Goal: Task Accomplishment & Management: Manage account settings

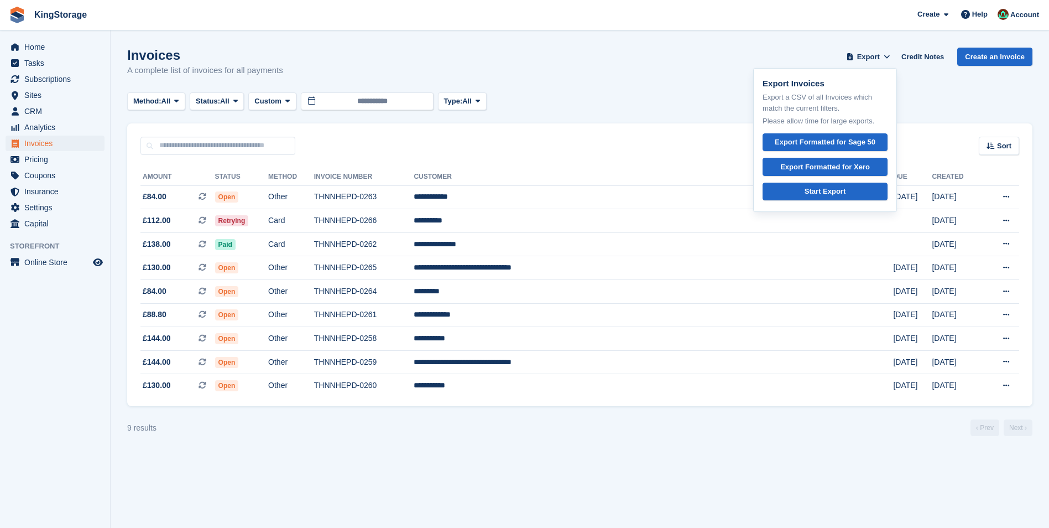
click at [239, 194] on span "Open" at bounding box center [227, 196] width 24 height 11
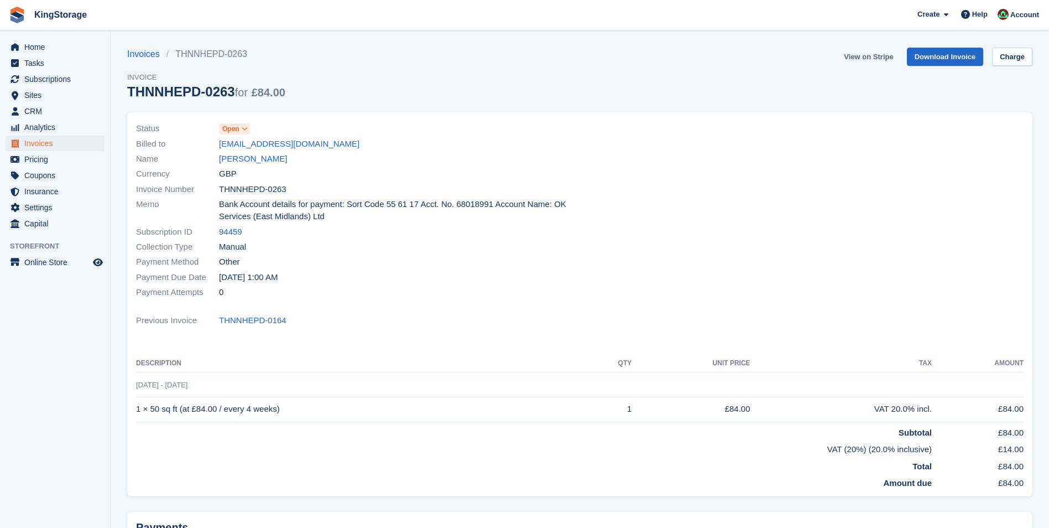
click at [879, 55] on link "View on Stripe" at bounding box center [869, 57] width 58 height 18
drag, startPoint x: 71, startPoint y: 136, endPoint x: 90, endPoint y: 139, distance: 18.7
click at [71, 136] on span "Invoices" at bounding box center [57, 143] width 66 height 15
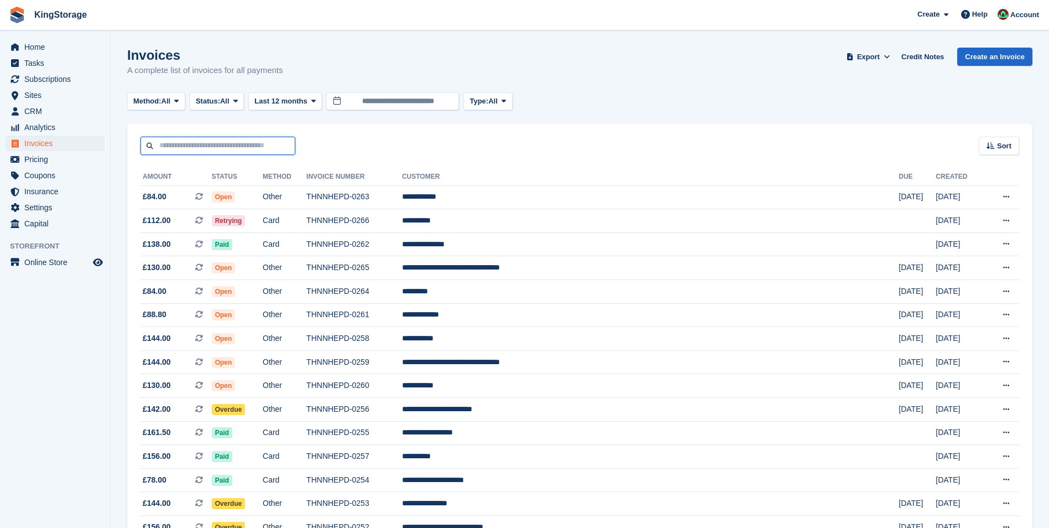
click at [242, 142] on input "text" at bounding box center [218, 146] width 155 height 18
type input "***"
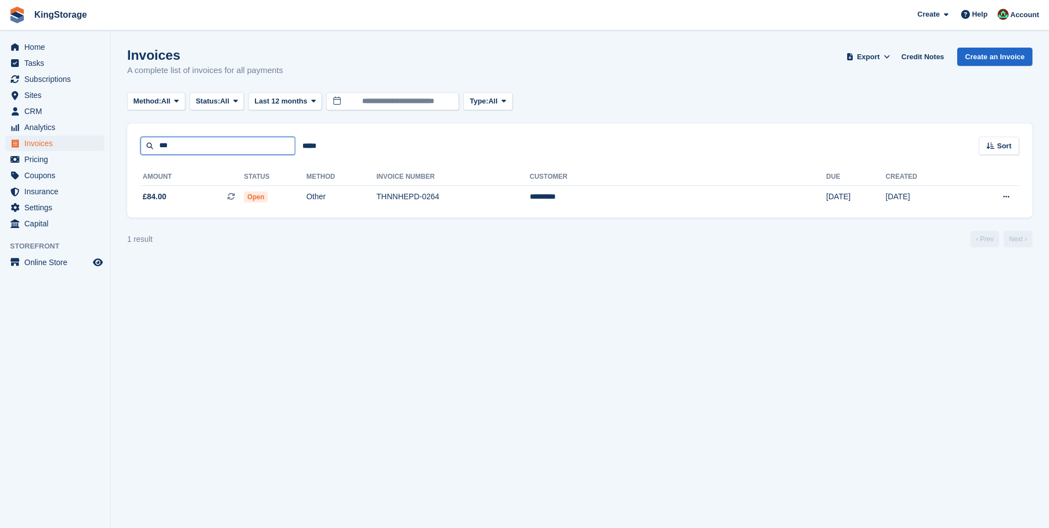
drag, startPoint x: 202, startPoint y: 149, endPoint x: 0, endPoint y: 98, distance: 208.9
click at [0, 109] on html "KingStorage Create Subscription Invoice Contact Deal Discount Page Help Chat Su…" at bounding box center [524, 264] width 1049 height 528
type input "****"
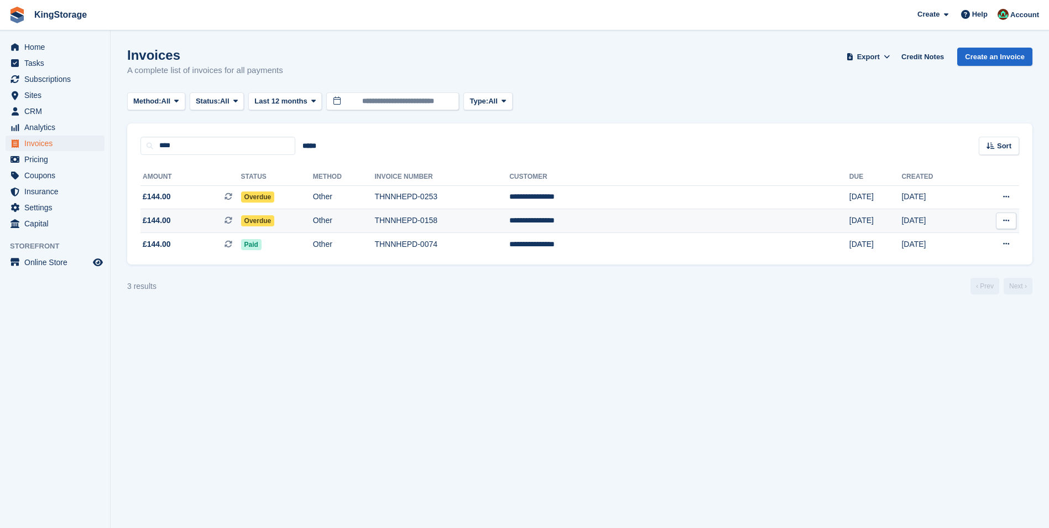
click at [482, 219] on td "THNNHEPD-0158" at bounding box center [441, 221] width 135 height 24
drag, startPoint x: 211, startPoint y: 152, endPoint x: -2, endPoint y: 137, distance: 214.0
click at [0, 137] on html "KingStorage Create Subscription Invoice Contact Deal Discount Page Help Chat Su…" at bounding box center [524, 264] width 1049 height 528
type input "****"
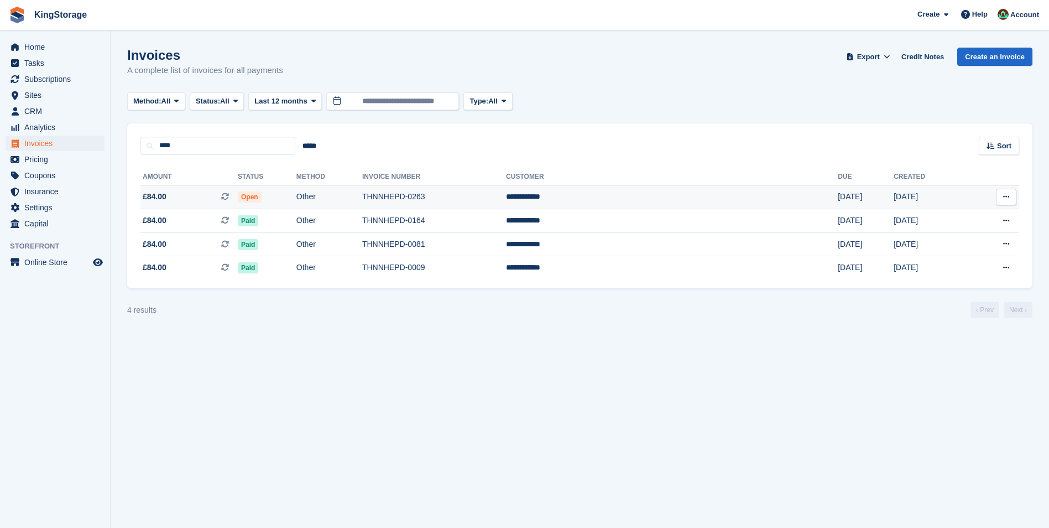
click at [193, 190] on td "£84.00 This is a recurring subscription invoice." at bounding box center [189, 197] width 97 height 24
click at [0, 119] on html "KingStorage Create Subscription Invoice Contact Deal Discount Page Help Chat Su…" at bounding box center [524, 264] width 1049 height 528
type input "****"
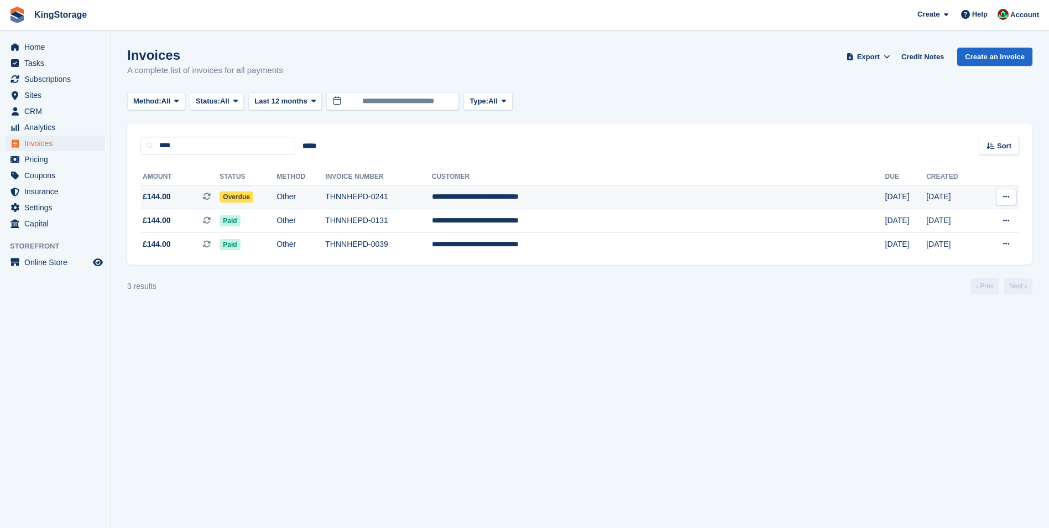
click at [431, 195] on td "THNNHEPD-0241" at bounding box center [378, 197] width 106 height 24
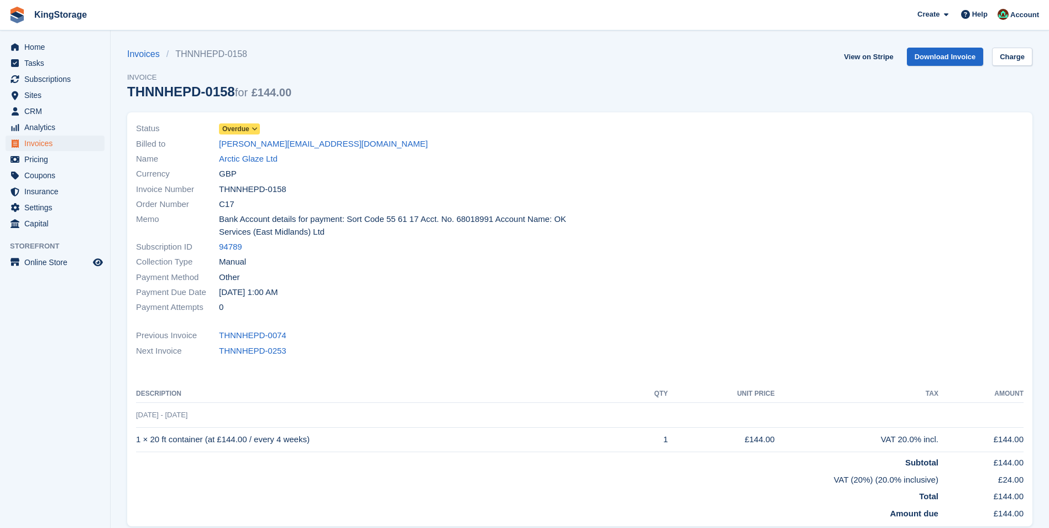
click at [242, 131] on span "Overdue" at bounding box center [235, 129] width 27 height 10
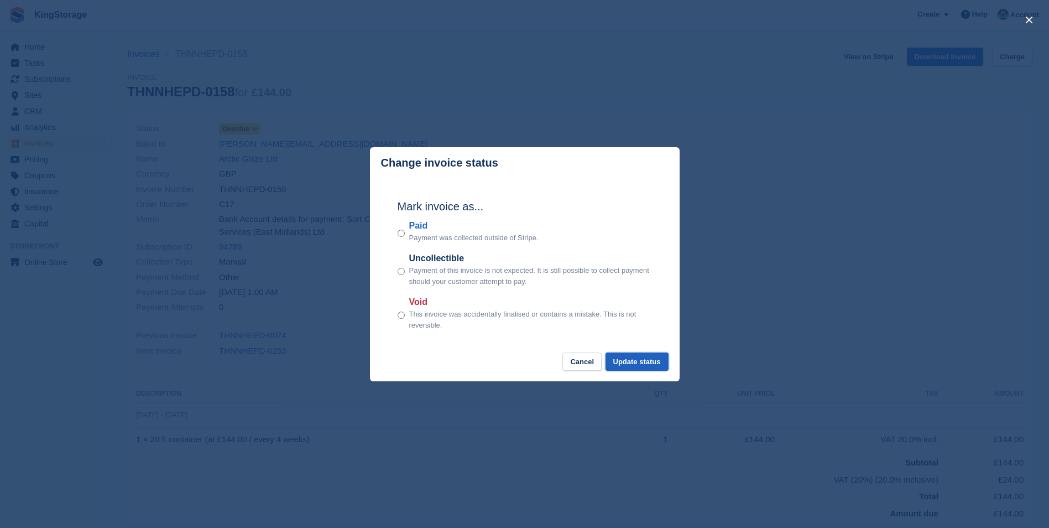
click at [636, 358] on button "Update status" at bounding box center [637, 361] width 63 height 18
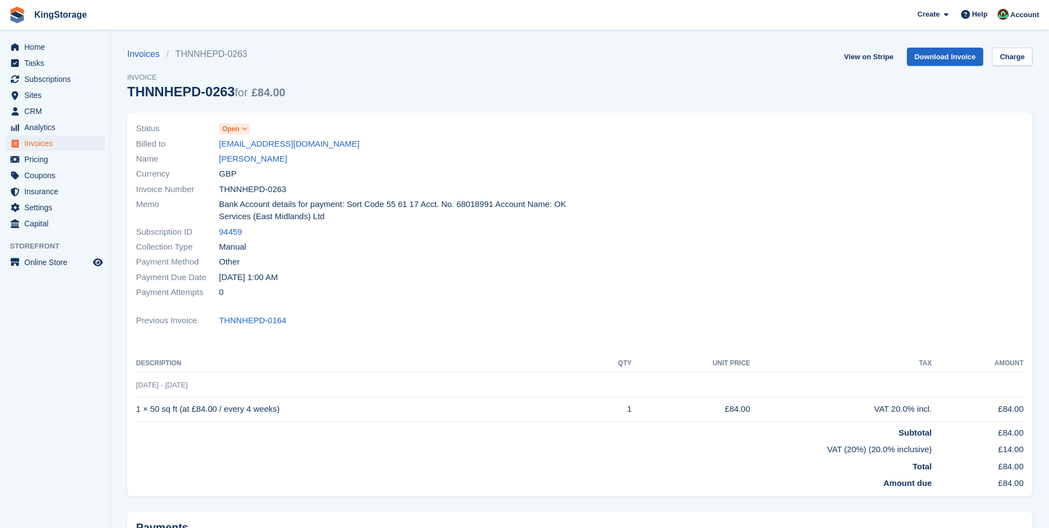
click at [241, 124] on span "Open" at bounding box center [234, 128] width 31 height 11
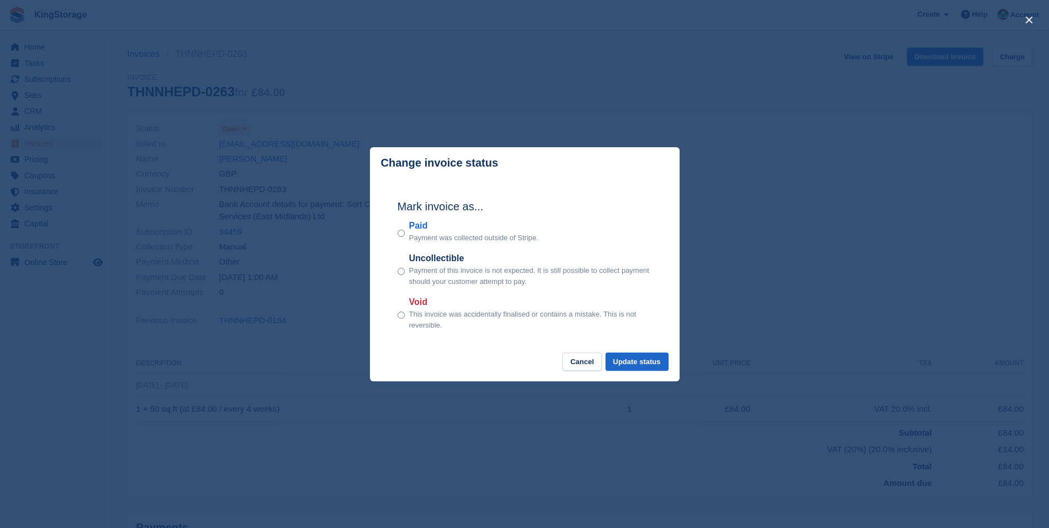
click at [626, 352] on div "Mark invoice as... Paid Payment was collected outside of Stripe. Uncollectible …" at bounding box center [525, 266] width 277 height 174
click at [640, 363] on button "Update status" at bounding box center [637, 361] width 63 height 18
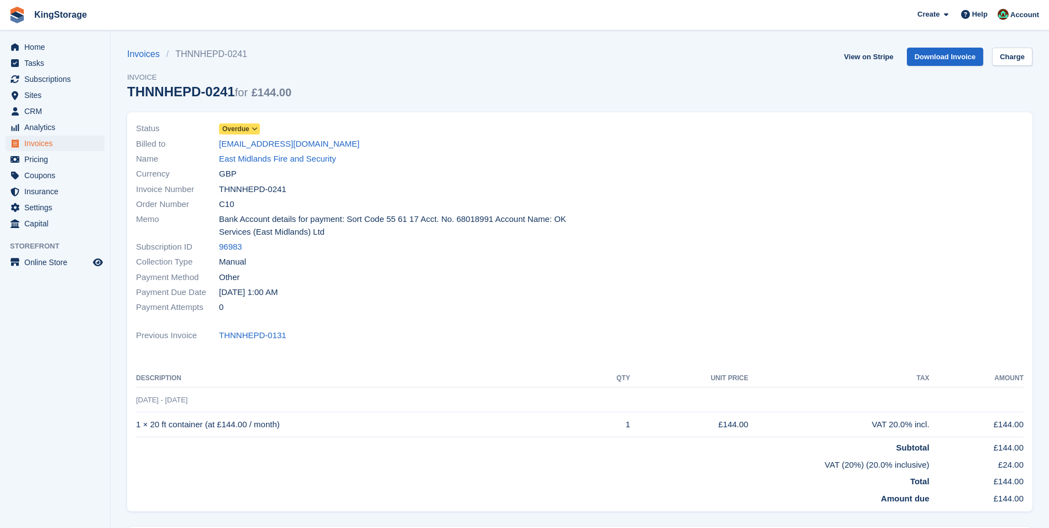
click at [257, 129] on icon at bounding box center [255, 129] width 6 height 7
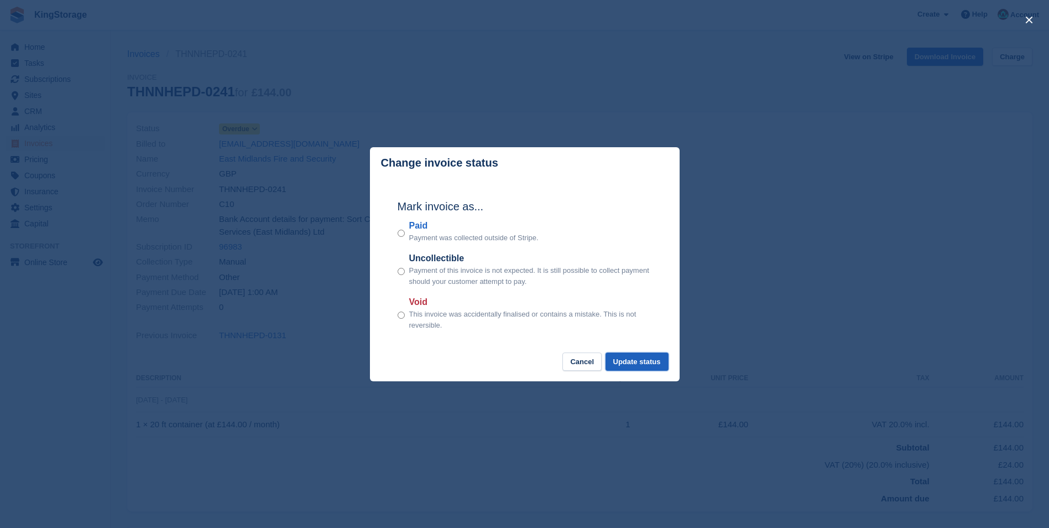
click at [653, 354] on button "Update status" at bounding box center [637, 361] width 63 height 18
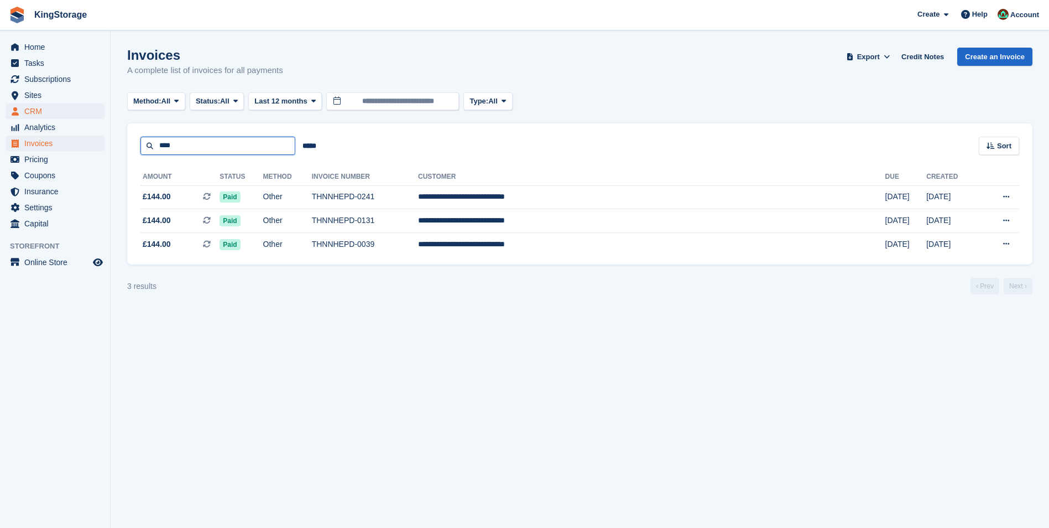
drag, startPoint x: 211, startPoint y: 154, endPoint x: 46, endPoint y: 117, distance: 169.0
click at [46, 117] on div "Home Tasks Subscriptions Subscriptions Subscriptions Contracts Price increases …" at bounding box center [524, 264] width 1049 height 528
type input "****"
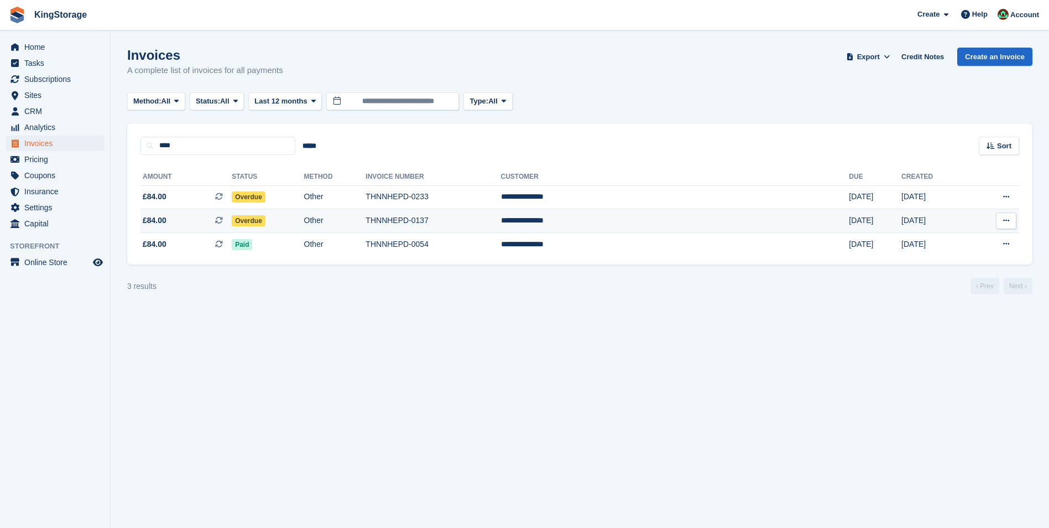
click at [366, 226] on td "Other" at bounding box center [335, 221] width 62 height 24
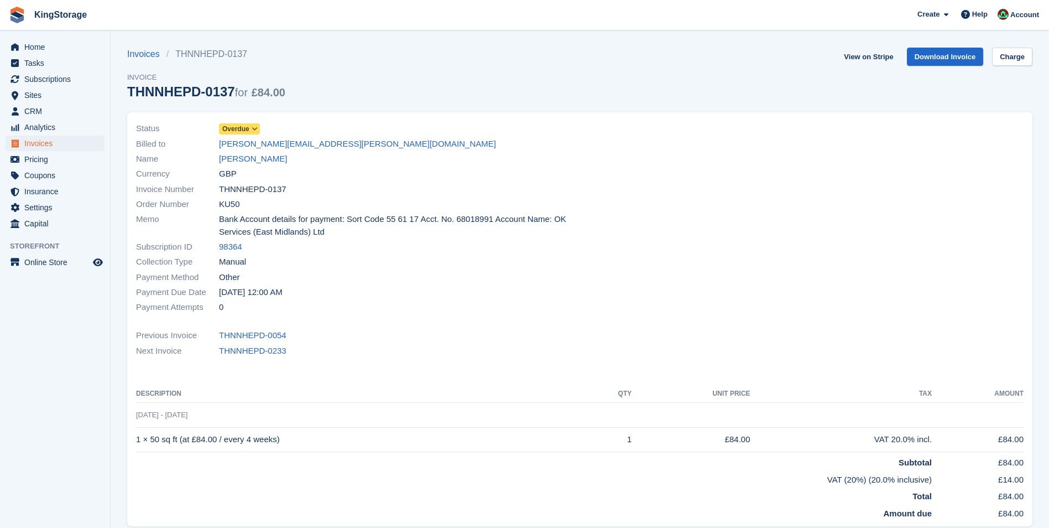
click at [251, 127] on span at bounding box center [255, 128] width 9 height 9
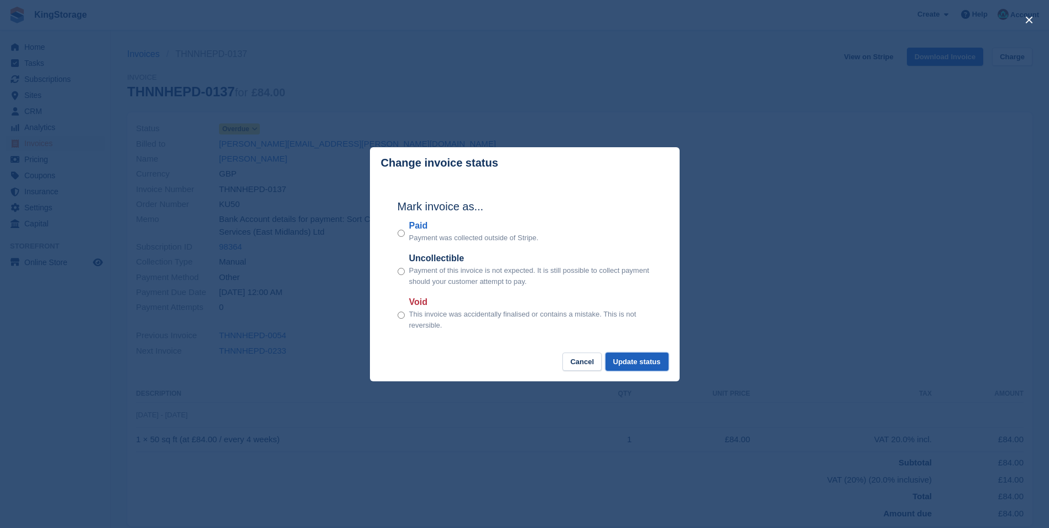
click at [632, 365] on button "Update status" at bounding box center [637, 361] width 63 height 18
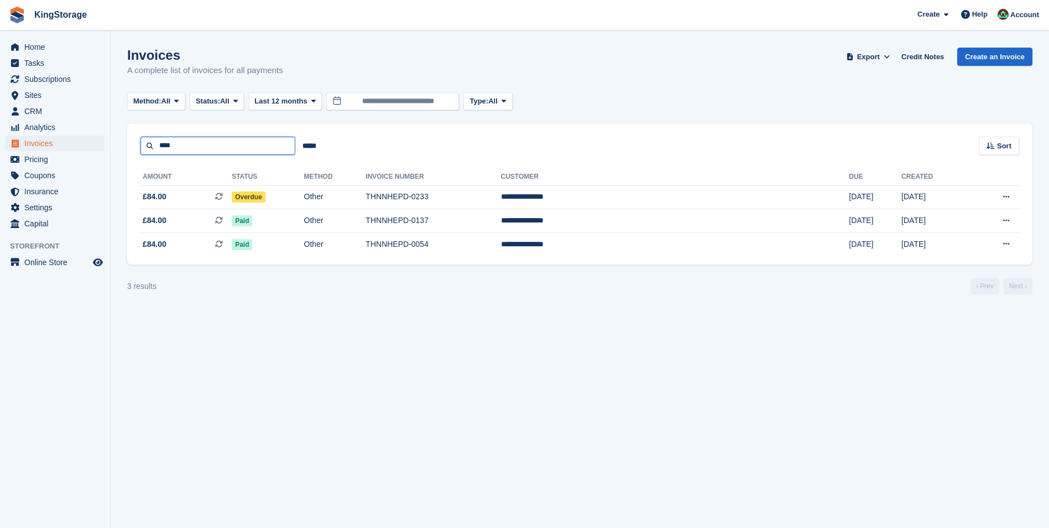
drag, startPoint x: 180, startPoint y: 154, endPoint x: -2, endPoint y: 130, distance: 183.5
click at [0, 130] on html "KingStorage Create Subscription Invoice Contact Deal Discount Page Help Chat Su…" at bounding box center [524, 264] width 1049 height 528
type input "*****"
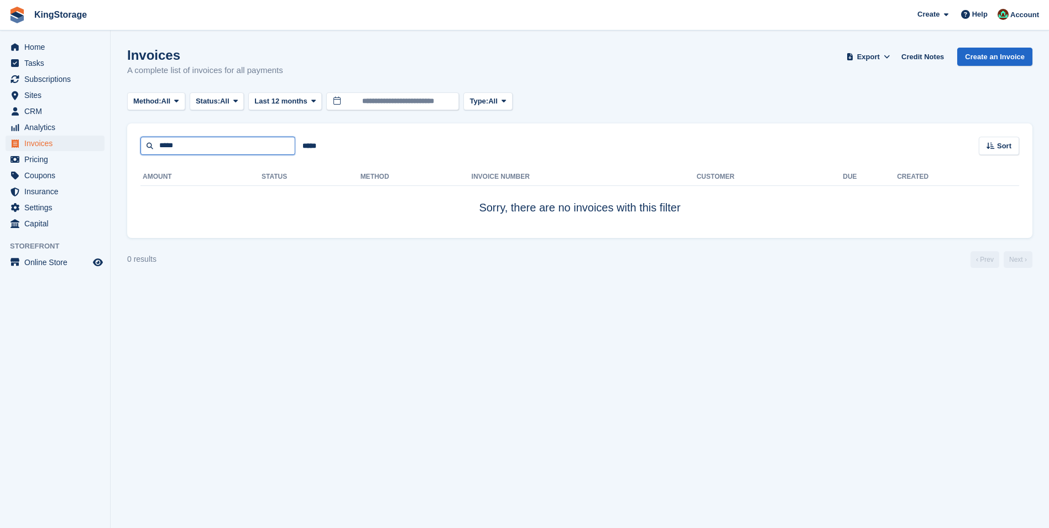
drag, startPoint x: 197, startPoint y: 142, endPoint x: 0, endPoint y: 94, distance: 203.1
click at [0, 117] on html "KingStorage Create Subscription Invoice Contact Deal Discount Page Help Chat Su…" at bounding box center [524, 264] width 1049 height 528
type input "****"
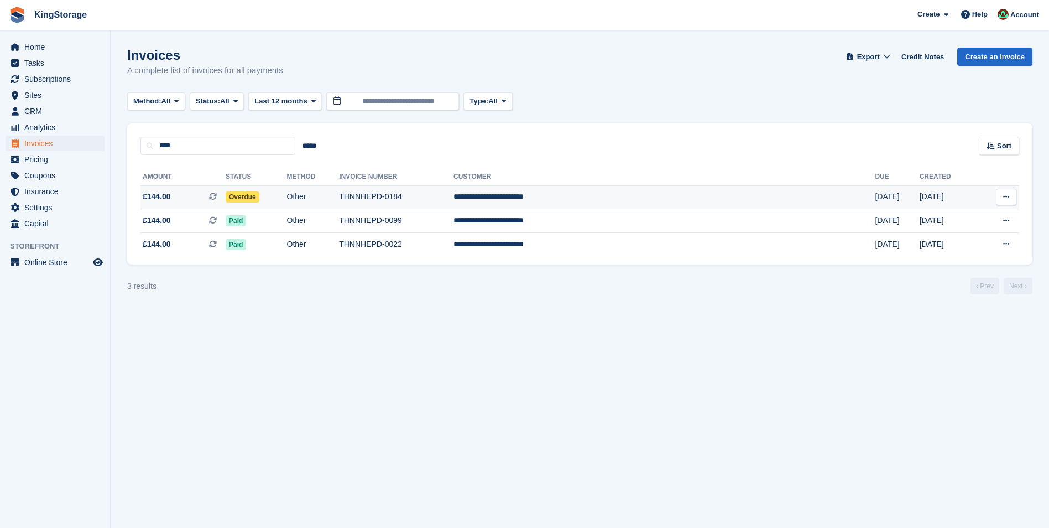
click at [454, 195] on td "THNNHEPD-0184" at bounding box center [396, 197] width 115 height 24
drag, startPoint x: 180, startPoint y: 143, endPoint x: 72, endPoint y: 126, distance: 109.1
click at [92, 136] on div "Home Tasks Subscriptions Subscriptions Subscriptions Contracts Price increases …" at bounding box center [524, 264] width 1049 height 528
type input "****"
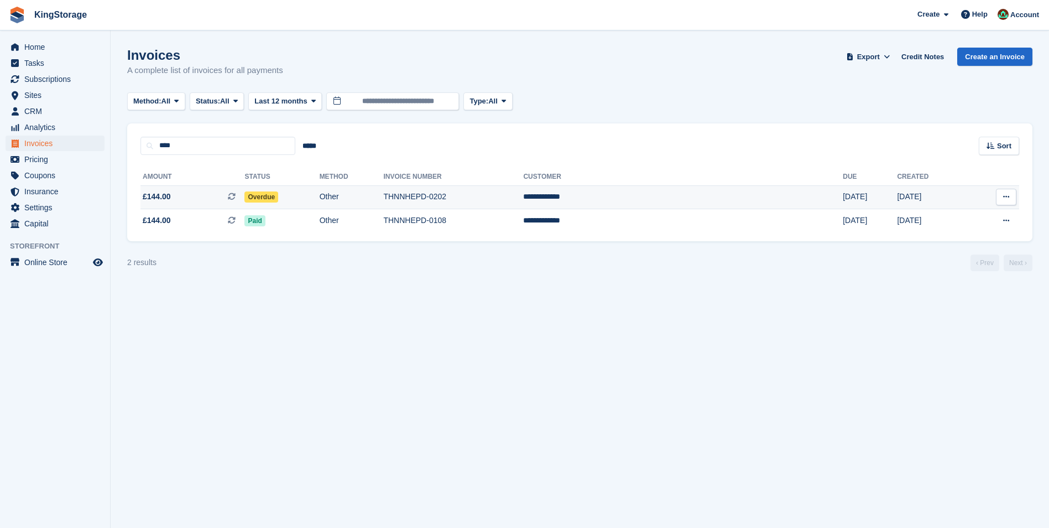
click at [517, 201] on td "THNNHEPD-0202" at bounding box center [453, 197] width 140 height 24
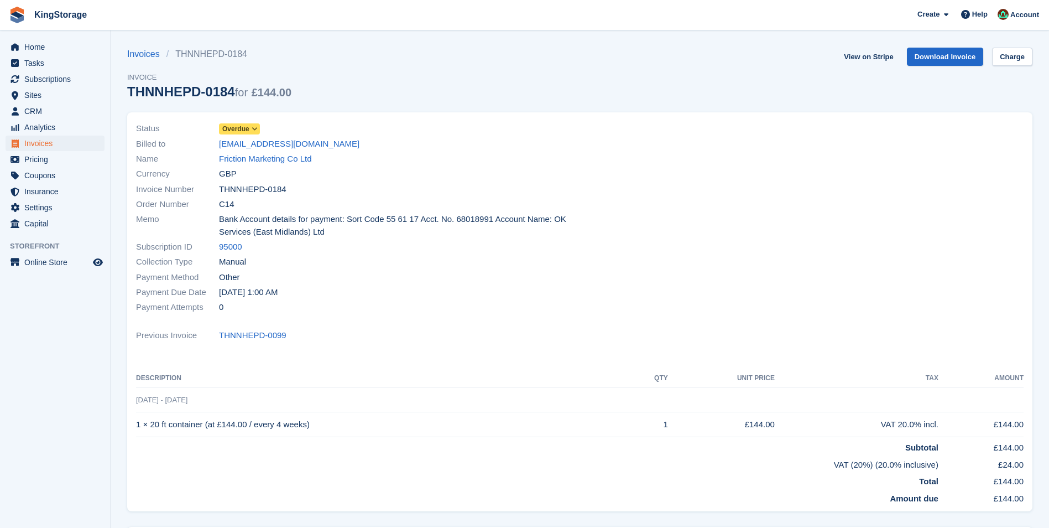
click at [246, 129] on span "Overdue" at bounding box center [235, 129] width 27 height 10
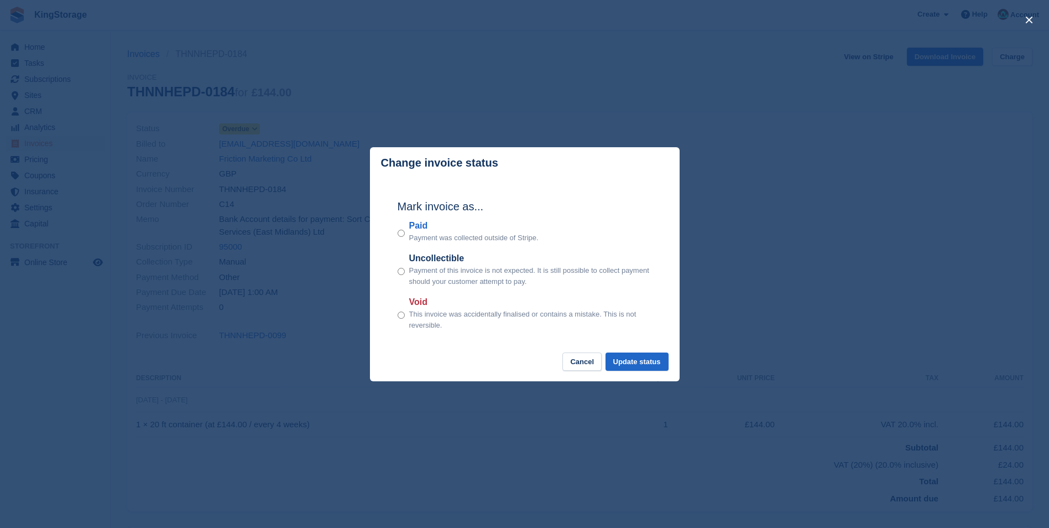
click at [410, 223] on label "Paid" at bounding box center [473, 225] width 129 height 13
drag, startPoint x: 647, startPoint y: 367, endPoint x: 558, endPoint y: 283, distance: 122.5
click at [646, 366] on button "Update status" at bounding box center [637, 361] width 63 height 18
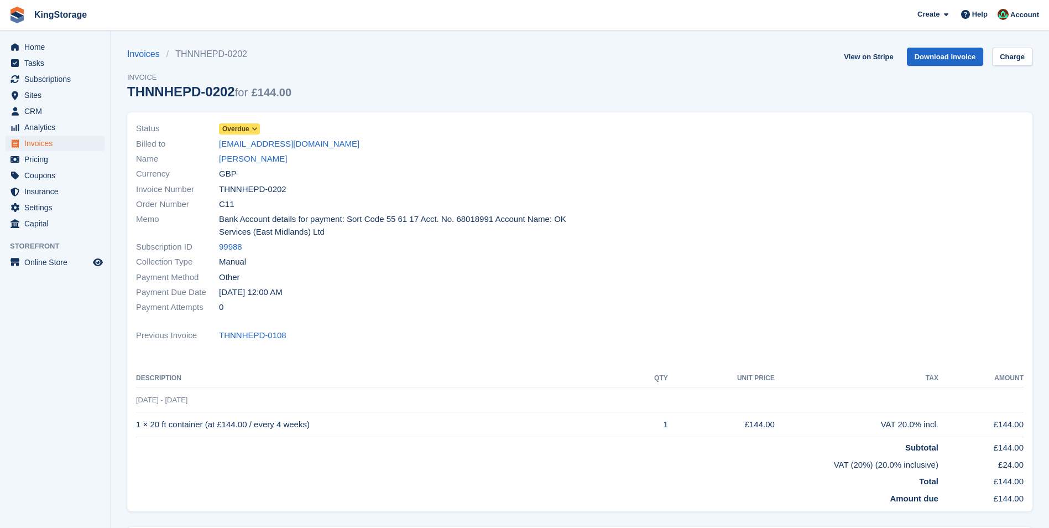
click at [249, 125] on span "Overdue" at bounding box center [239, 128] width 41 height 11
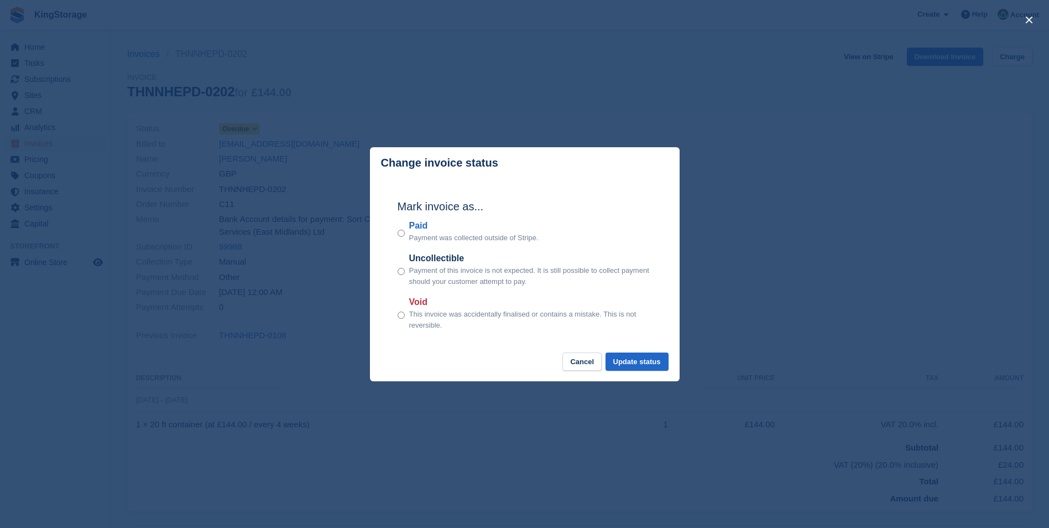
click at [413, 231] on label "Paid" at bounding box center [473, 225] width 129 height 13
click at [633, 366] on button "Update status" at bounding box center [637, 361] width 63 height 18
